Goal: Task Accomplishment & Management: Complete application form

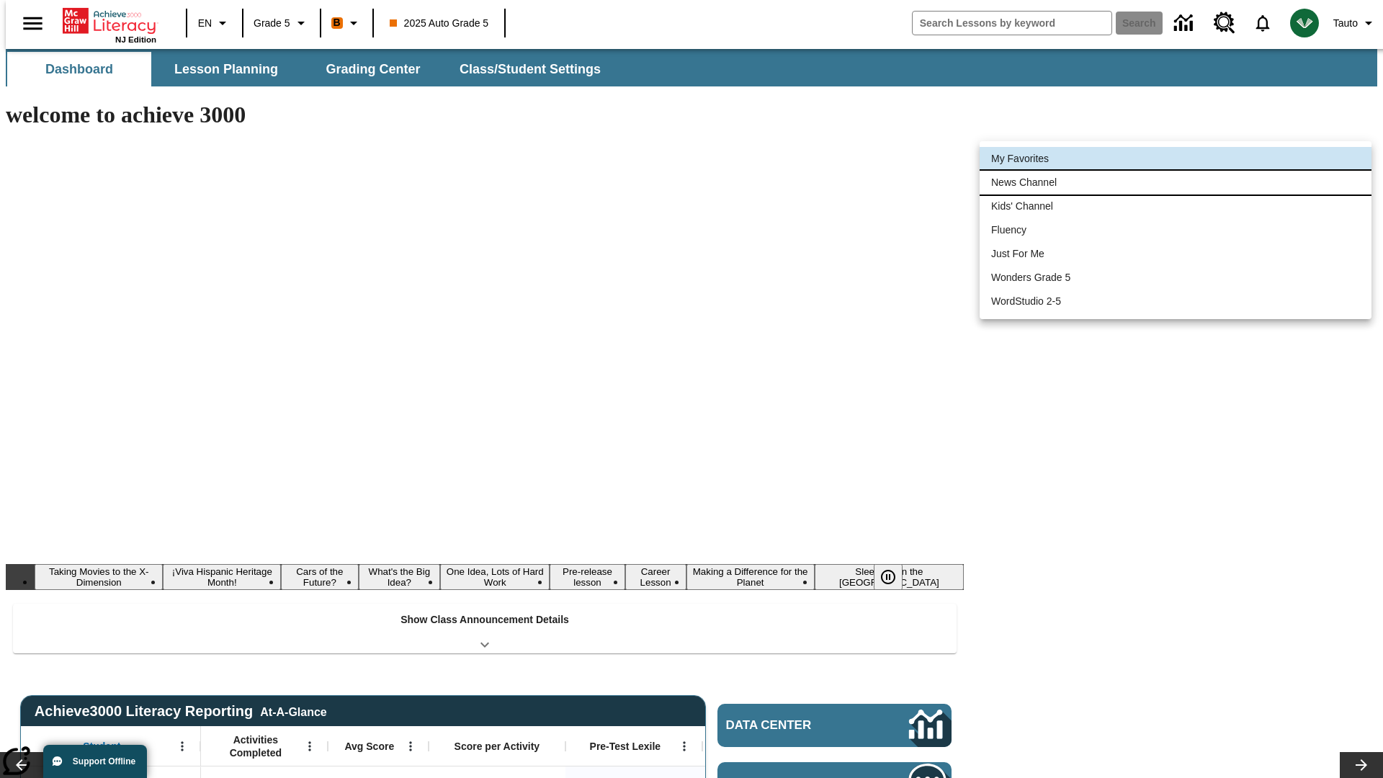
click at [1176, 182] on li "News Channel" at bounding box center [1176, 183] width 392 height 24
type input "120"
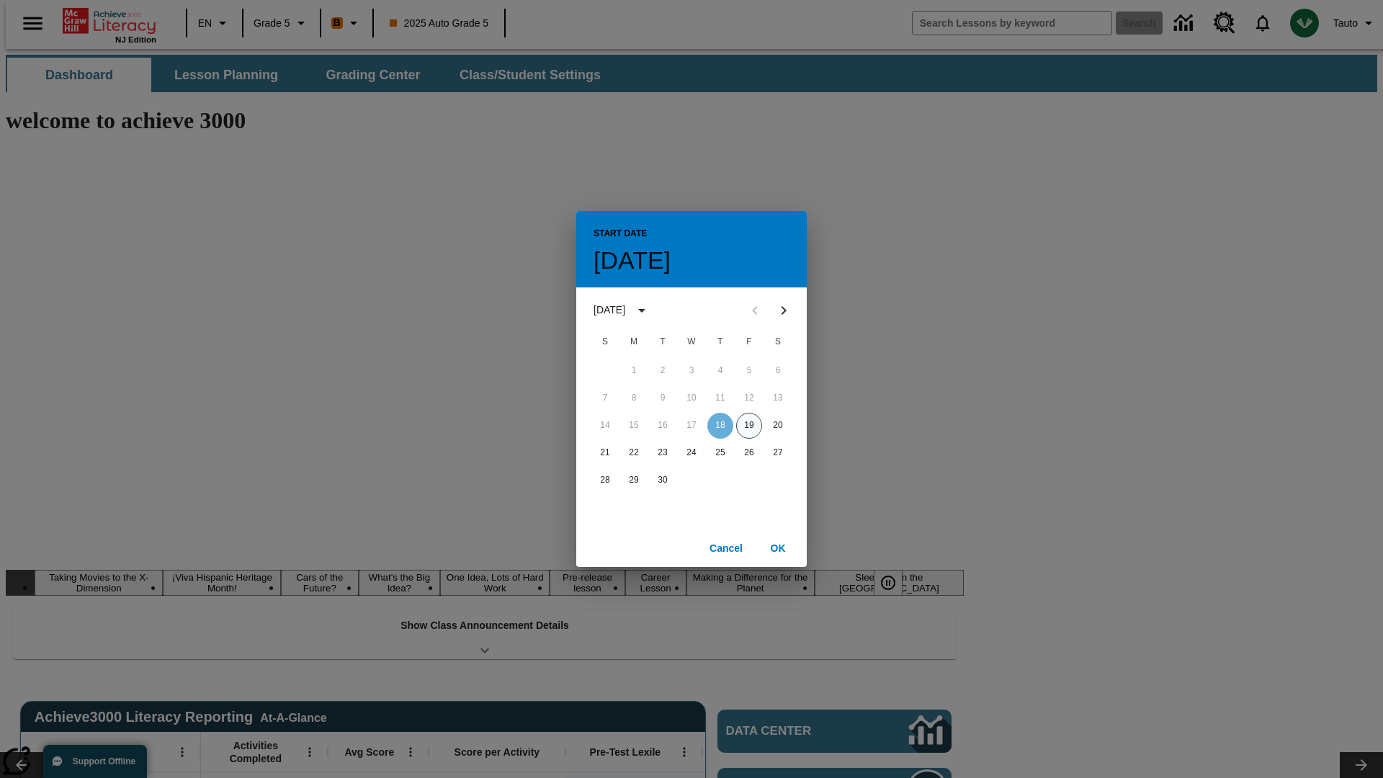
click at [749, 425] on button "19" at bounding box center [749, 426] width 26 height 26
click at [778, 548] on button "OK" at bounding box center [778, 548] width 46 height 27
